Goal: Information Seeking & Learning: Compare options

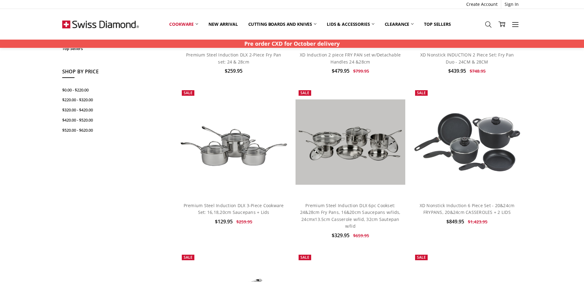
scroll to position [153, 0]
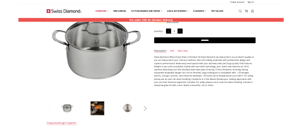
scroll to position [61, 0]
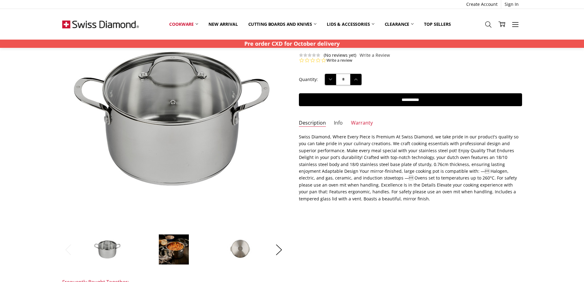
click at [338, 120] on link "Info" at bounding box center [338, 123] width 9 height 7
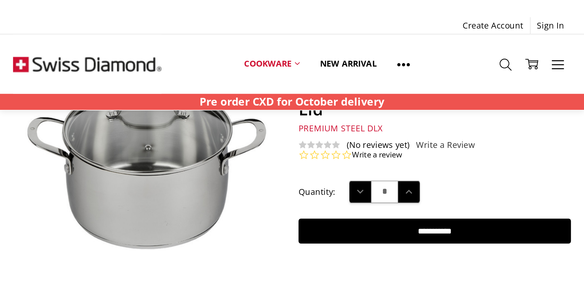
scroll to position [65, 0]
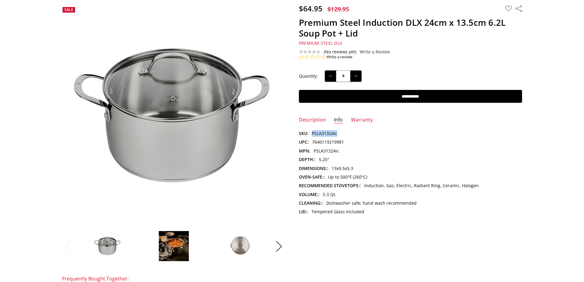
drag, startPoint x: 338, startPoint y: 134, endPoint x: 312, endPoint y: 135, distance: 26.7
click at [312, 135] on dl "SKU: PSLA31324ic UPC: 7640119219981 MPN: PSLA31324ic Depth:: 5.25" Dimensions::…" at bounding box center [410, 172] width 223 height 85
click at [324, 142] on dd "7640119219981" at bounding box center [328, 142] width 32 height 7
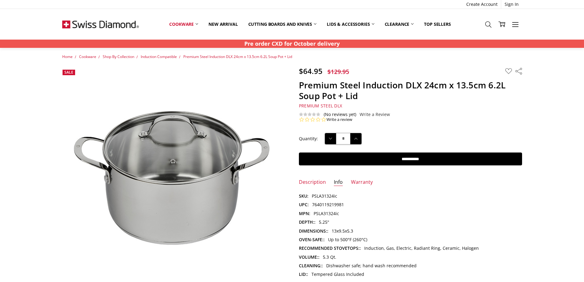
scroll to position [0, 0]
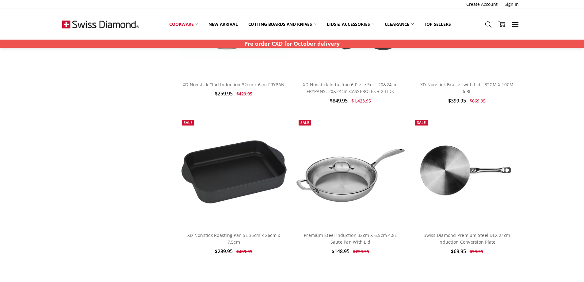
scroll to position [521, 0]
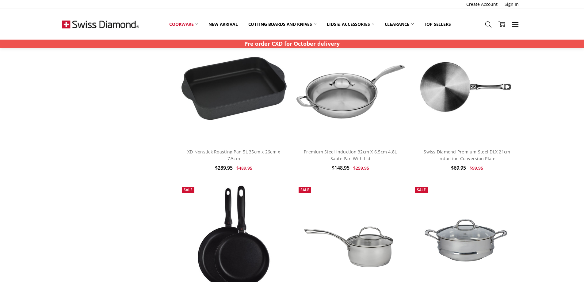
drag, startPoint x: 350, startPoint y: 154, endPoint x: 342, endPoint y: 154, distance: 8.3
click at [342, 154] on h4 "Premium Steel Induction 32cm X 6.5cm 4.8L Saute Pan With Lid" at bounding box center [350, 155] width 103 height 14
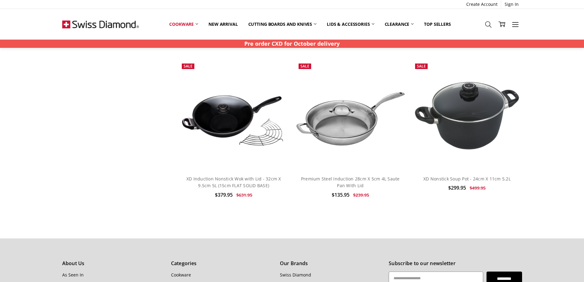
scroll to position [1103, 0]
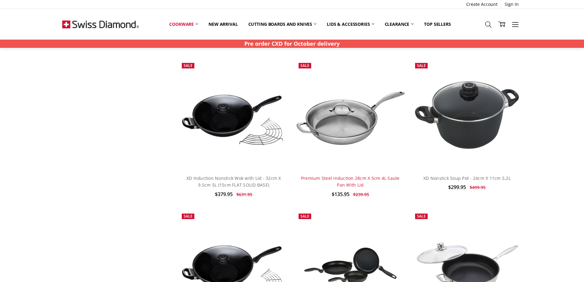
click at [346, 184] on link "Premium Steel Induction 28cm X 5cm 4L Saute Pan With Lid" at bounding box center [350, 181] width 99 height 13
